Goal: Transaction & Acquisition: Purchase product/service

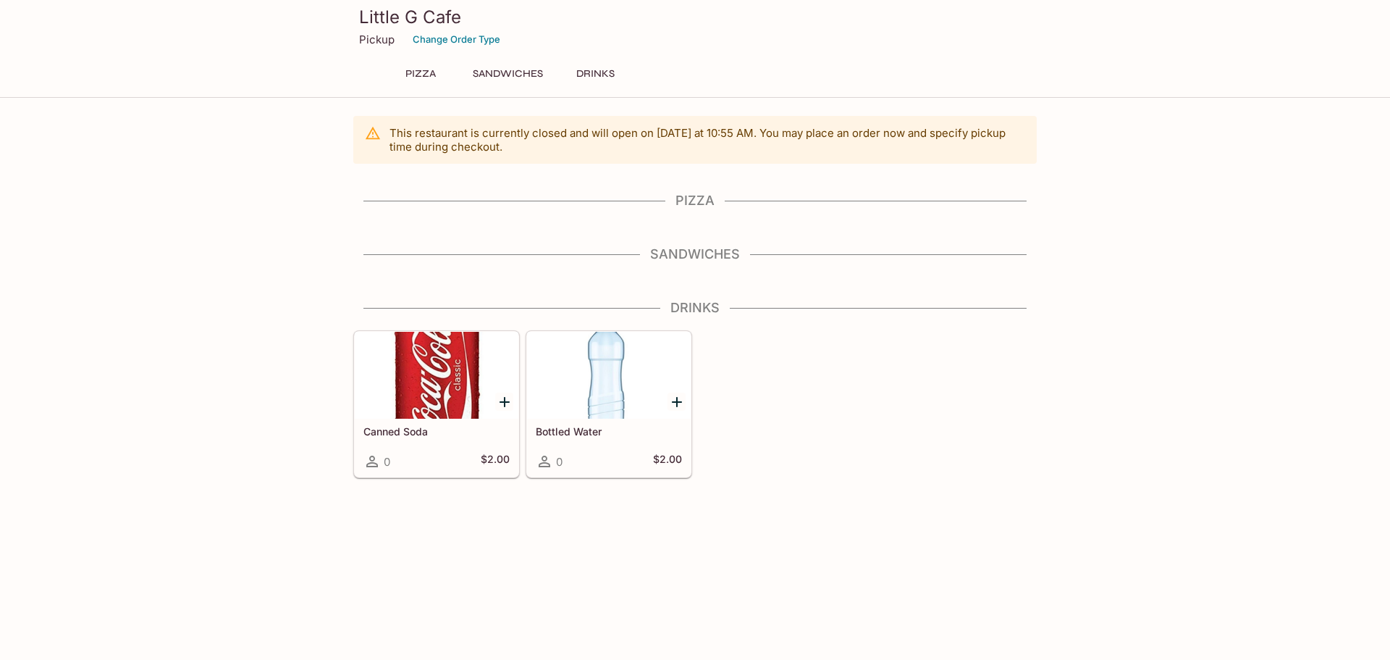
click at [744, 163] on div "This restaurant is currently closed and will open [DATE] at 10:55 AM . You may …" at bounding box center [695, 140] width 684 height 48
click at [773, 148] on p "This restaurant is currently closed and will open [DATE] at 10:55 AM . You may …" at bounding box center [708, 140] width 636 height 28
click at [705, 248] on h4 "Sandwiches" at bounding box center [695, 254] width 684 height 16
click at [705, 253] on h4 "Sandwiches" at bounding box center [695, 254] width 684 height 16
click at [708, 304] on h4 "Drinks" at bounding box center [695, 308] width 684 height 16
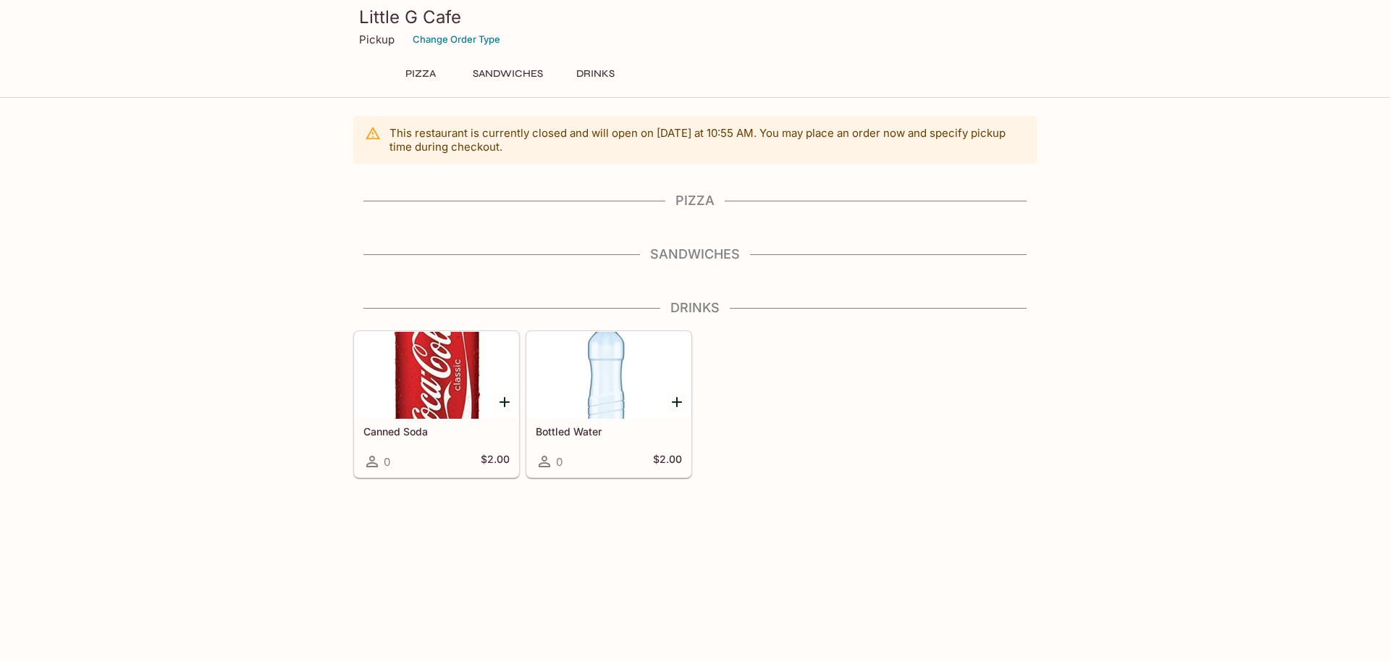
click at [704, 251] on h4 "Sandwiches" at bounding box center [695, 254] width 684 height 16
click at [707, 199] on h4 "Pizza" at bounding box center [695, 201] width 684 height 16
click at [492, 67] on button "Sandwiches" at bounding box center [508, 74] width 86 height 20
click at [511, 74] on button "Sandwiches" at bounding box center [508, 74] width 86 height 20
click at [470, 40] on button "Change Order Type" at bounding box center [456, 39] width 101 height 22
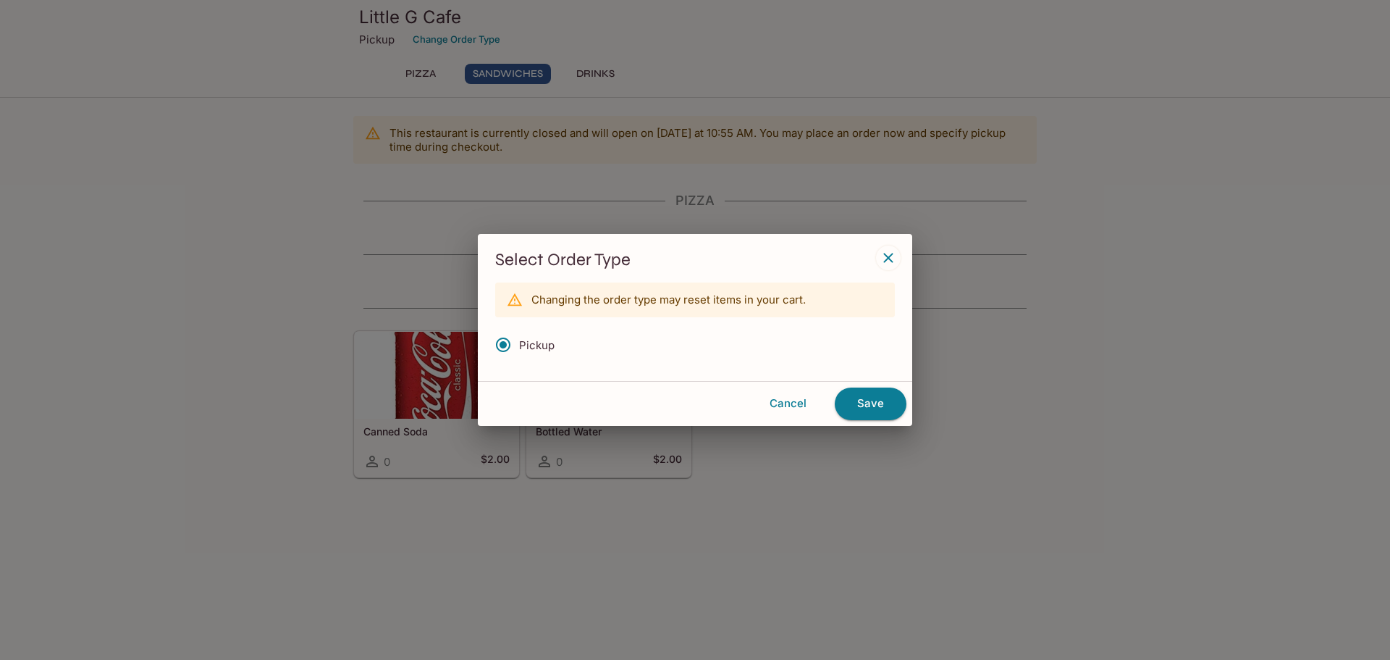
click at [891, 266] on icon "button" at bounding box center [888, 257] width 17 height 17
